Goal: Task Accomplishment & Management: Complete application form

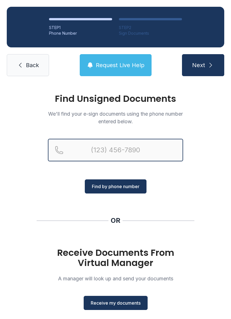
click at [104, 147] on input "Reservation phone number" at bounding box center [115, 150] width 135 height 23
type input "("
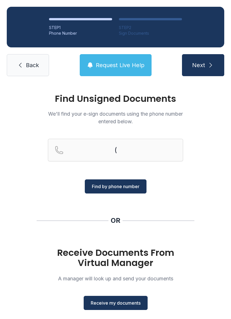
click at [23, 203] on div "Find Unsigned Documents We'll find your e-sign documents using the phone number…" at bounding box center [115, 207] width 231 height 249
click at [104, 304] on span "Receive my documents" at bounding box center [116, 302] width 50 height 7
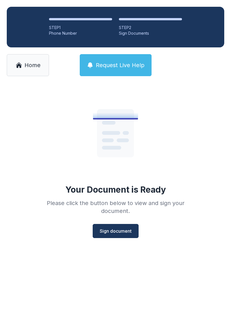
click at [118, 227] on span "Sign document" at bounding box center [116, 230] width 32 height 7
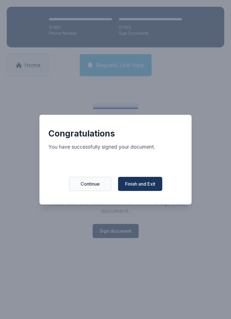
click at [138, 187] on span "Finish and Exit" at bounding box center [140, 183] width 30 height 7
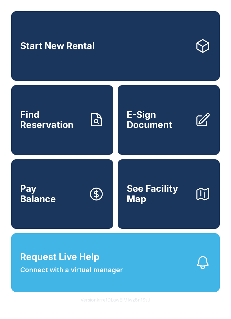
click at [175, 130] on span "E-Sign Document" at bounding box center [159, 120] width 64 height 21
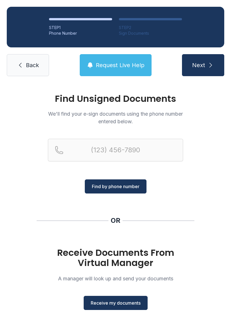
click at [114, 302] on span "Receive my documents" at bounding box center [116, 302] width 50 height 7
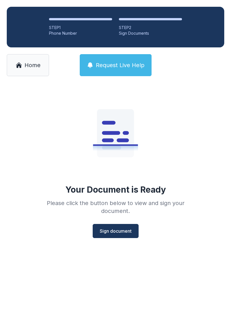
click at [118, 227] on button "Sign document" at bounding box center [116, 231] width 46 height 14
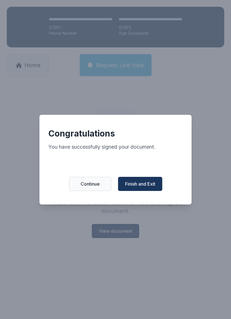
click at [132, 187] on span "Finish and Exit" at bounding box center [140, 183] width 30 height 7
